Goal: Task Accomplishment & Management: Use online tool/utility

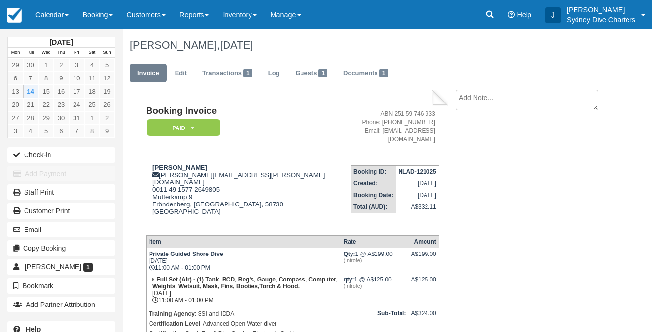
scroll to position [98, 0]
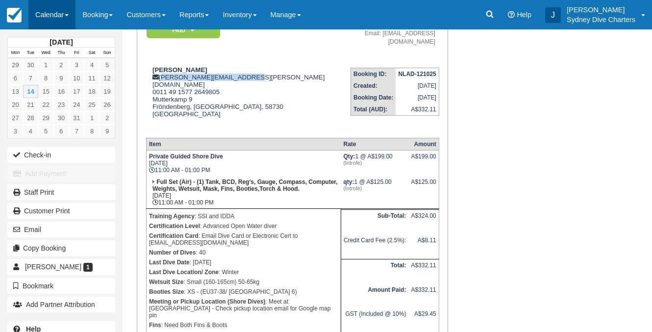
click at [63, 7] on link "Calendar" at bounding box center [51, 14] width 47 height 29
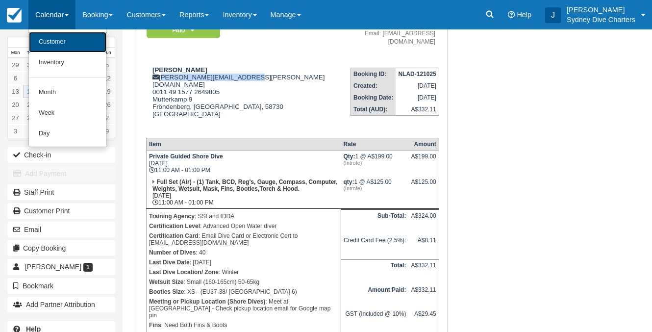
click at [57, 37] on link "Customer" at bounding box center [67, 42] width 77 height 21
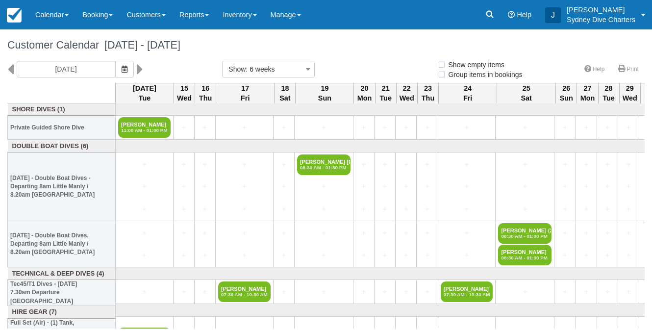
select select
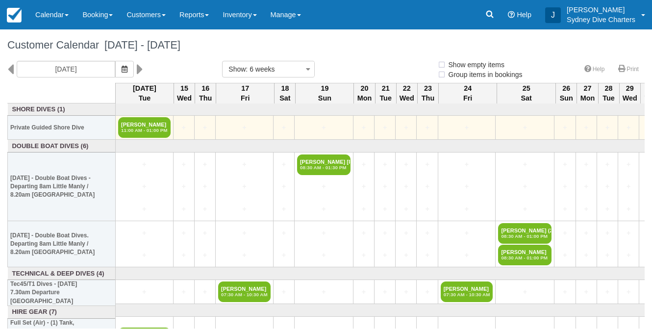
select select
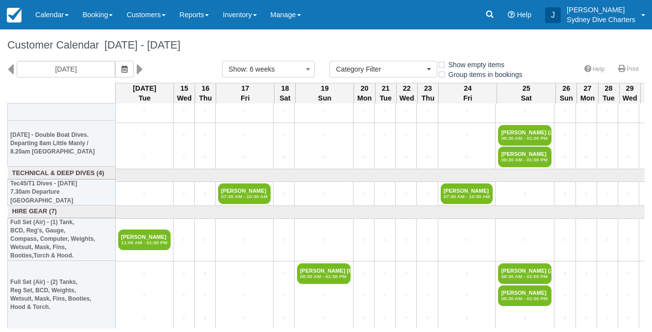
scroll to position [100, 0]
